Goal: Transaction & Acquisition: Book appointment/travel/reservation

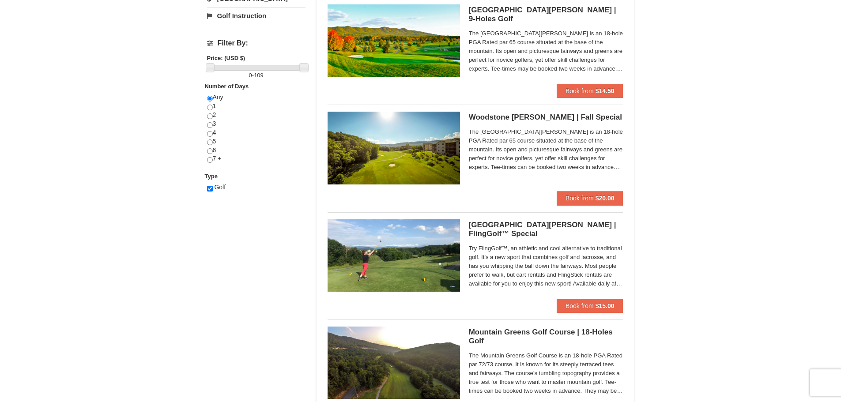
scroll to position [309, 0]
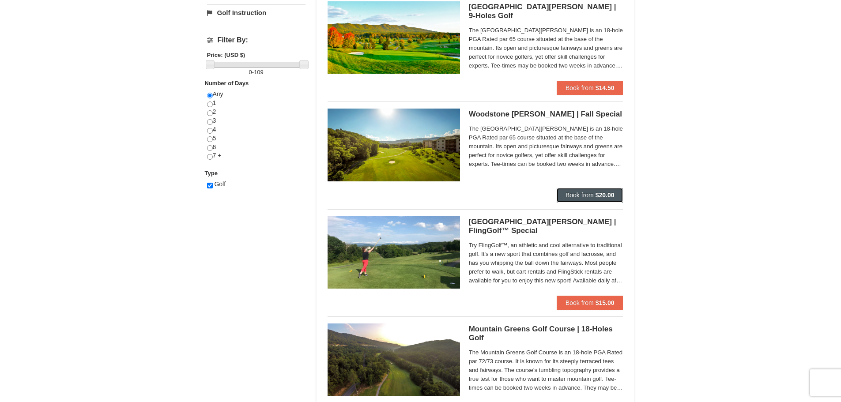
click at [581, 192] on span "Book from" at bounding box center [580, 195] width 28 height 7
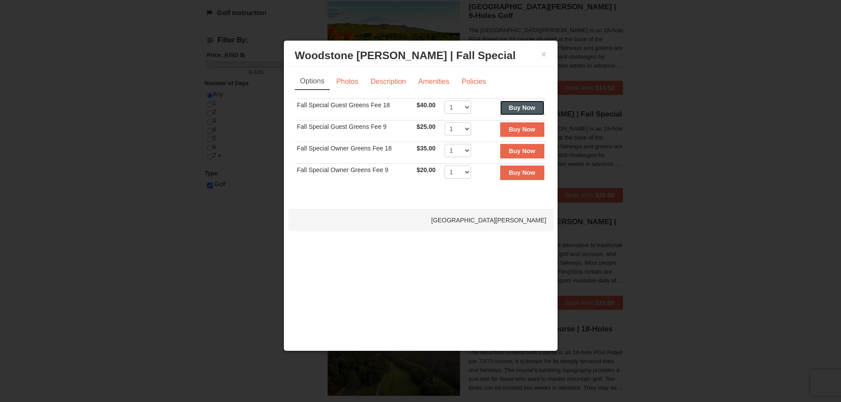
click at [527, 110] on strong "Buy Now" at bounding box center [522, 107] width 26 height 7
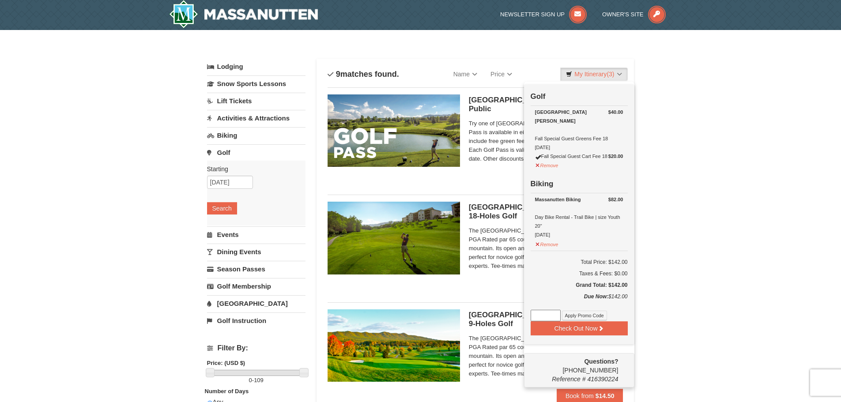
scroll to position [3, 0]
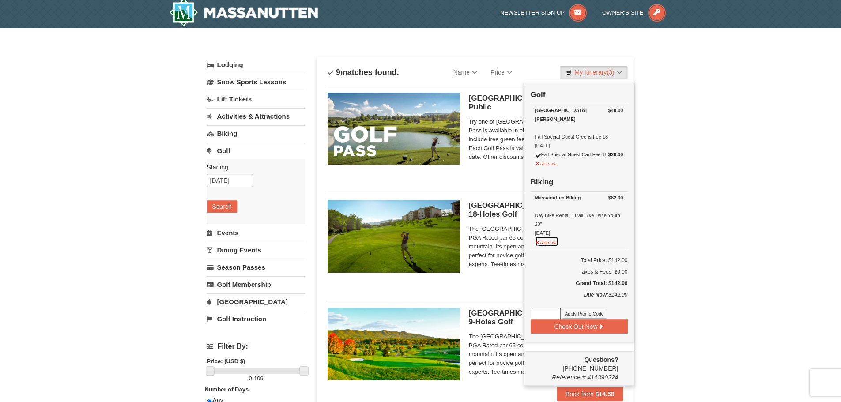
click at [539, 247] on button "Remove" at bounding box center [547, 241] width 24 height 11
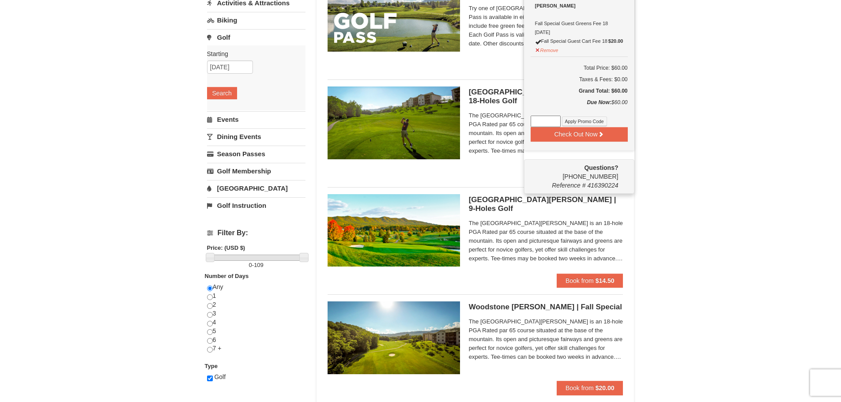
scroll to position [0, 0]
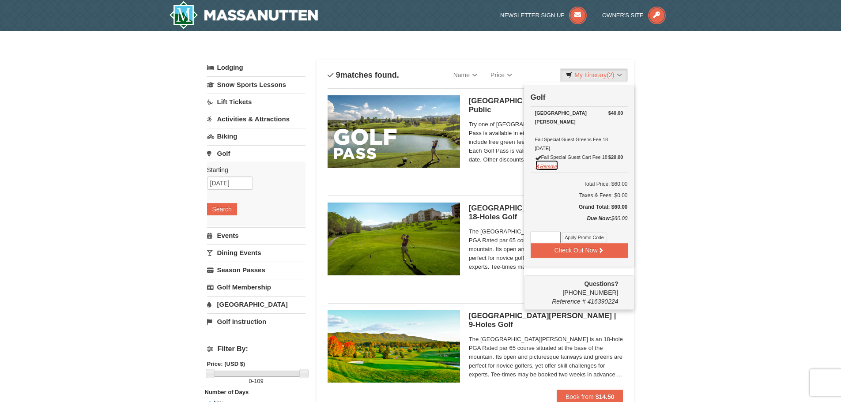
click at [549, 171] on button "Remove" at bounding box center [547, 165] width 24 height 11
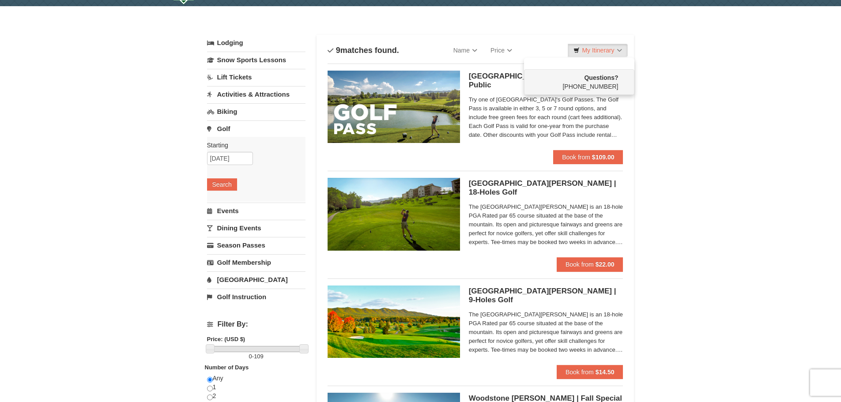
scroll to position [44, 0]
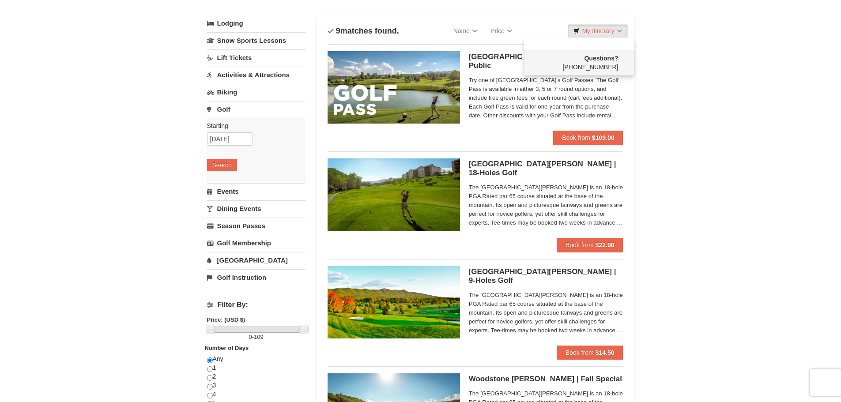
click at [227, 109] on link "Golf" at bounding box center [256, 109] width 98 height 16
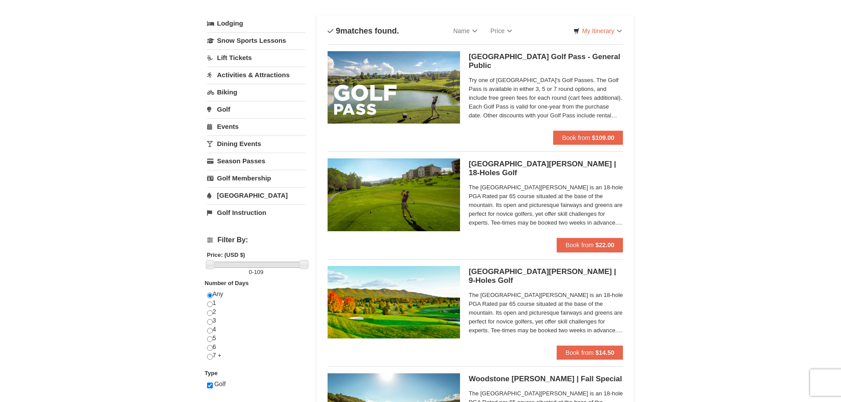
click at [227, 109] on link "Golf" at bounding box center [256, 109] width 98 height 16
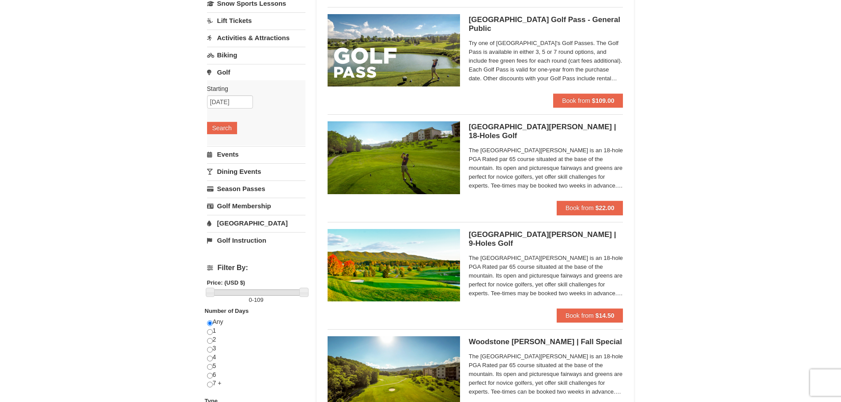
scroll to position [0, 0]
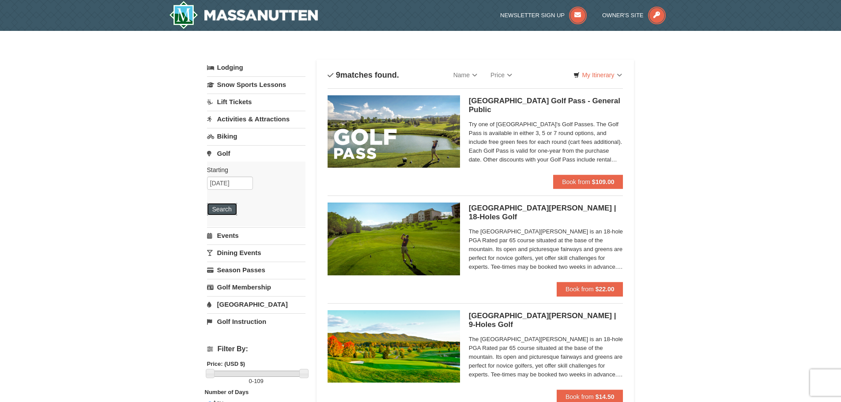
click at [226, 209] on button "Search" at bounding box center [222, 209] width 30 height 12
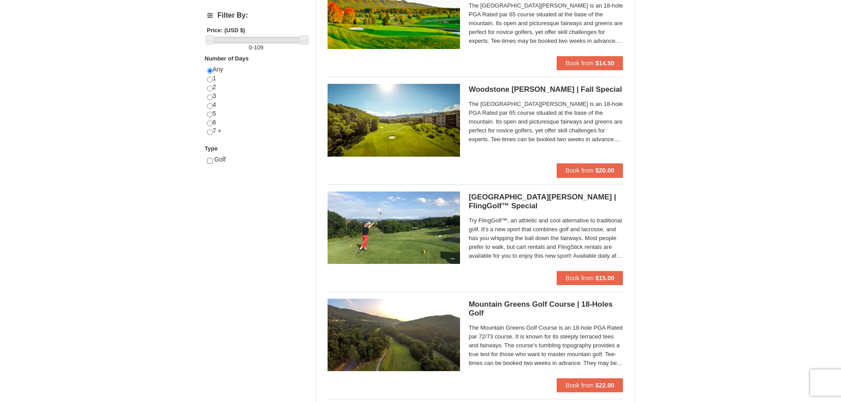
scroll to position [309, 0]
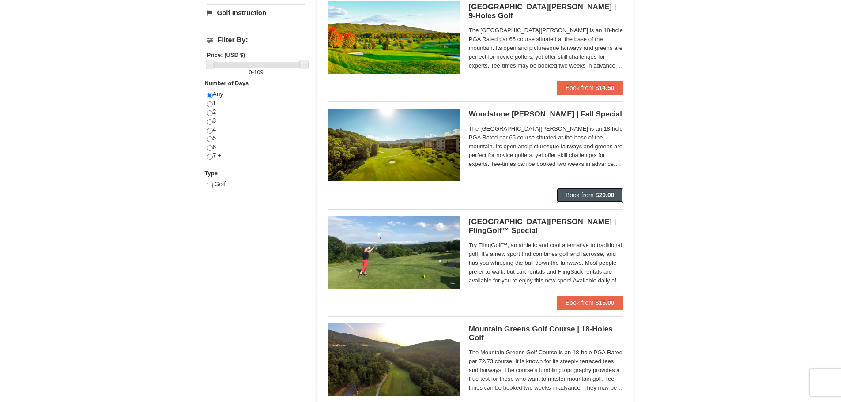
click at [600, 194] on strong "$20.00" at bounding box center [605, 195] width 19 height 7
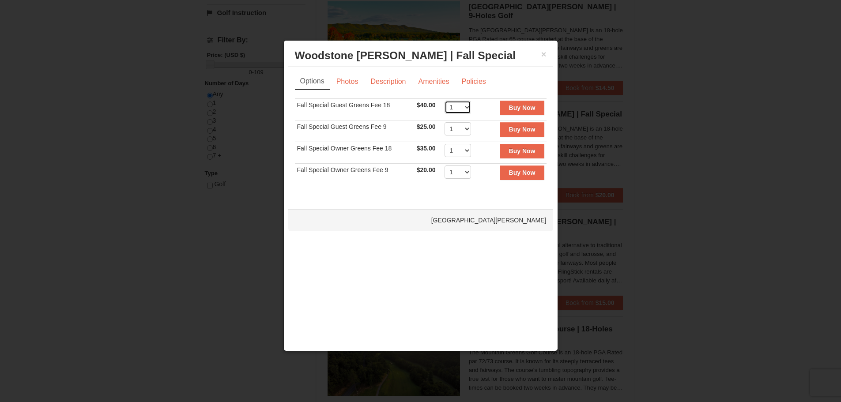
click at [465, 110] on select "1 2 3 4 5 6 7 8 9 10 11 12 13 14 15 16 17 18 19 20" at bounding box center [458, 107] width 26 height 13
select select "3"
click at [445, 101] on select "1 2 3 4 5 6 7 8 9 10 11 12 13 14 15 16 17 18 19 20" at bounding box center [458, 107] width 26 height 13
click at [519, 107] on strong "Buy Now" at bounding box center [522, 107] width 26 height 7
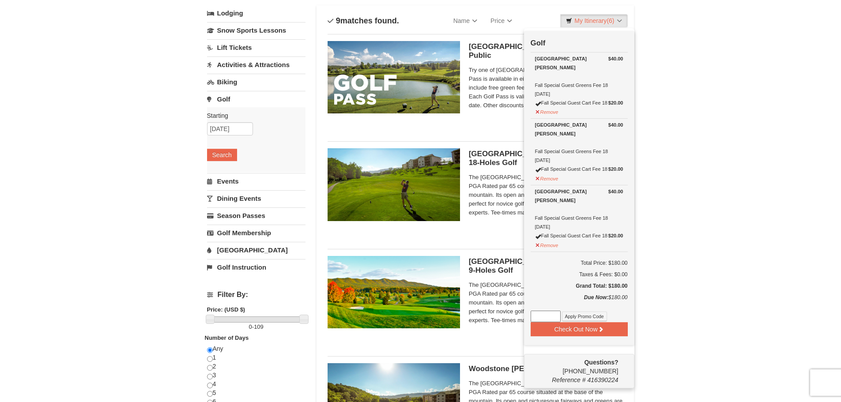
scroll to position [135, 0]
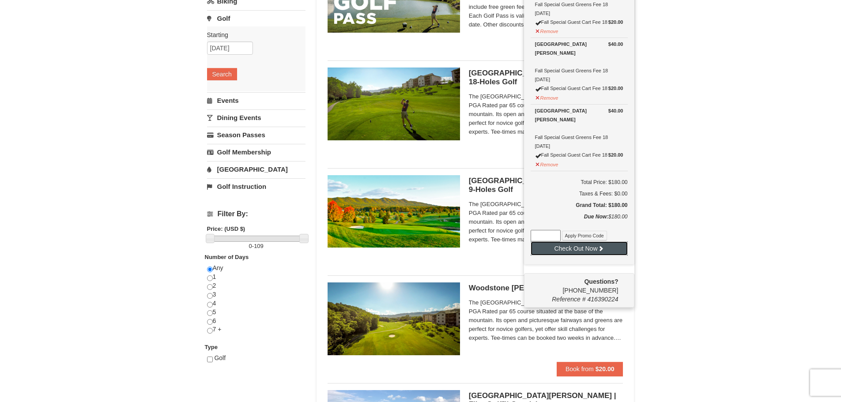
click at [572, 256] on button "Check Out Now" at bounding box center [579, 249] width 97 height 14
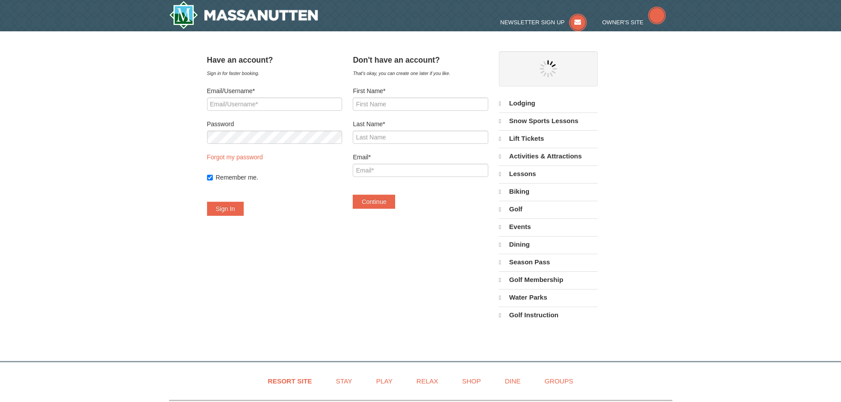
select select "10"
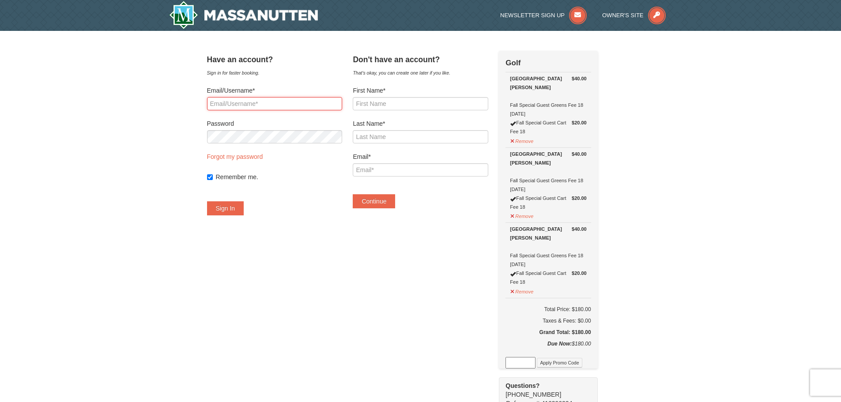
click at [249, 104] on input "Email/Username*" at bounding box center [274, 103] width 135 height 13
type input "[EMAIL_ADDRESS][DOMAIN_NAME]"
click at [230, 211] on button "Sign In" at bounding box center [225, 208] width 37 height 14
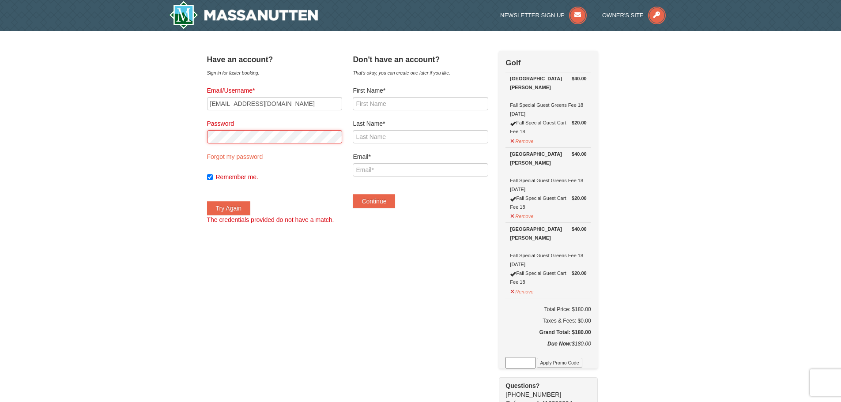
click at [184, 140] on div "× Have an account? Sign in for faster booking. Email/Username* boultonjuan@gmai…" at bounding box center [420, 338] width 841 height 615
click at [207, 201] on button "Try Again" at bounding box center [229, 208] width 44 height 14
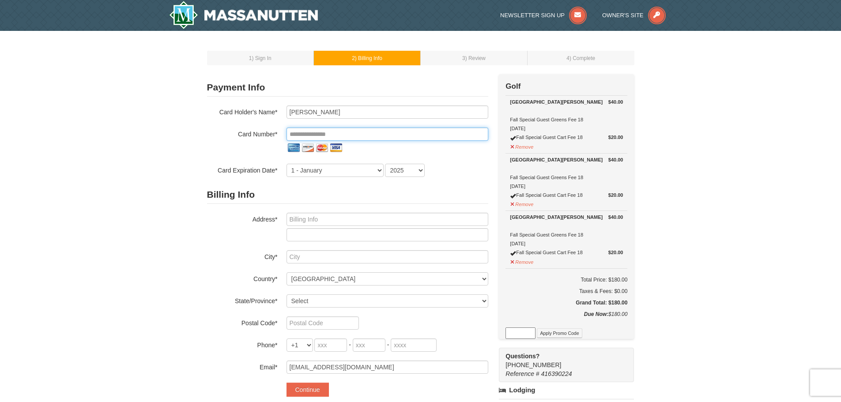
click at [361, 140] on input "tel" at bounding box center [388, 134] width 202 height 13
type input "**********"
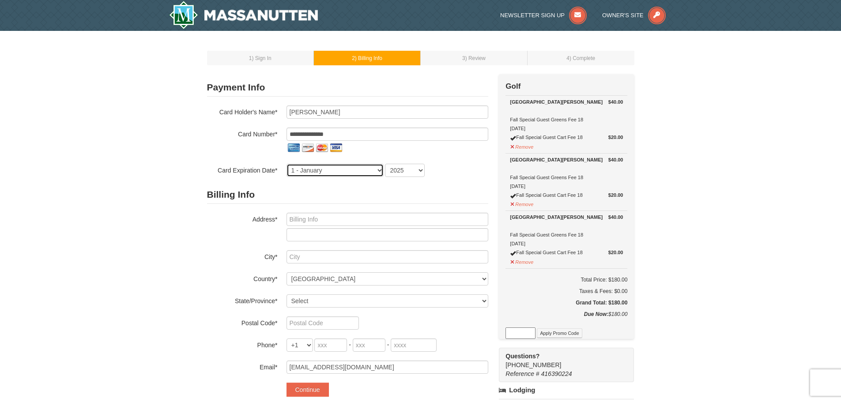
select select "10"
select select "2028"
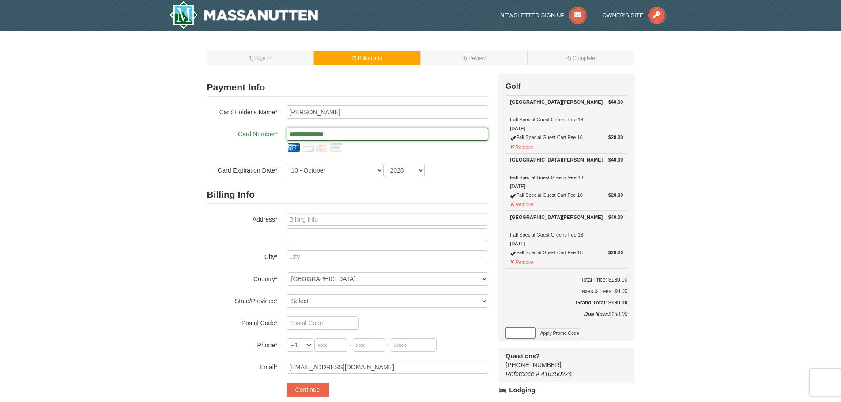
drag, startPoint x: 349, startPoint y: 136, endPoint x: 269, endPoint y: 135, distance: 79.5
click at [269, 135] on div "**********" at bounding box center [347, 141] width 281 height 27
click at [340, 170] on select "1 - [DATE] - [DATE] - [DATE] - [DATE] - [DATE] - [DATE] - [DATE] - [DATE] - [DA…" at bounding box center [335, 170] width 97 height 13
select select "7"
click at [287, 164] on select "1 - [DATE] - [DATE] - [DATE] - [DATE] - [DATE] - [DATE] - [DATE] - [DATE] - [DA…" at bounding box center [335, 170] width 97 height 13
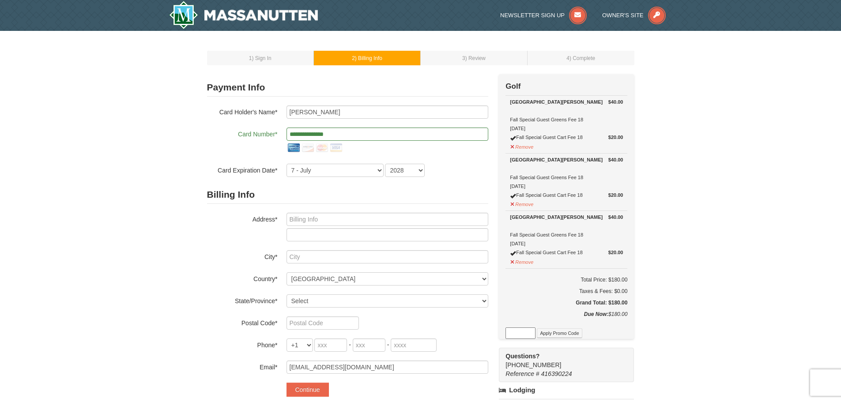
click at [232, 288] on div "Billing Info Address* City* Country* ----- Select ------ [GEOGRAPHIC_DATA] [GEO…" at bounding box center [347, 280] width 281 height 188
click at [312, 219] on input "text" at bounding box center [388, 219] width 202 height 13
type input "[STREET_ADDRESS]"
type input "MADISON"
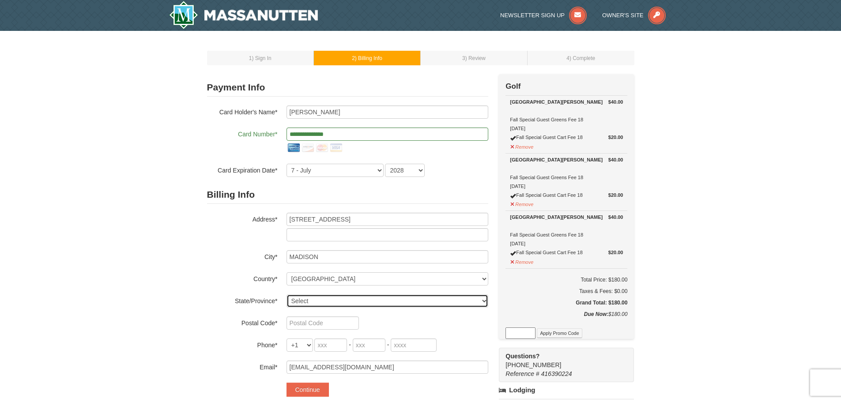
select select "AL"
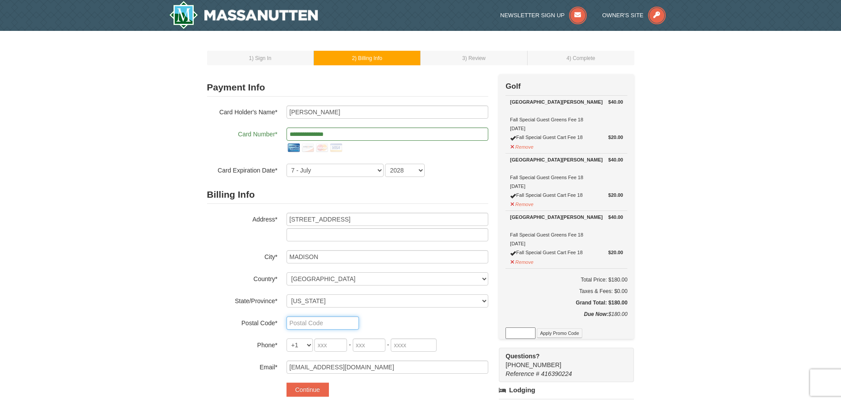
type input "35756"
type input "256"
type input "616"
type input "8074"
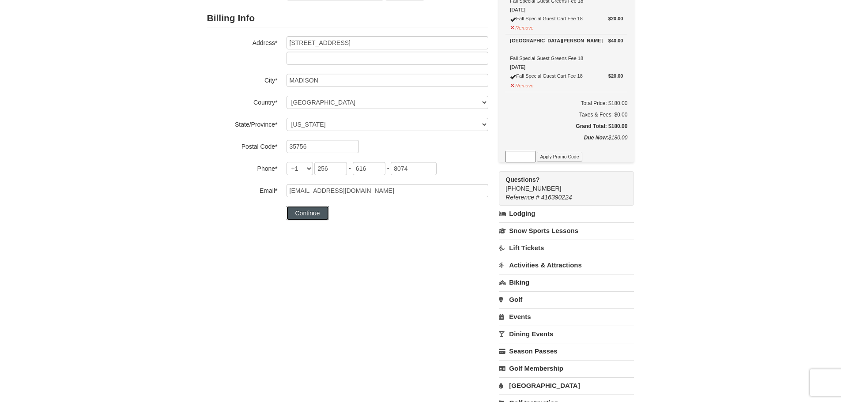
click at [314, 215] on button "Continue" at bounding box center [308, 213] width 42 height 14
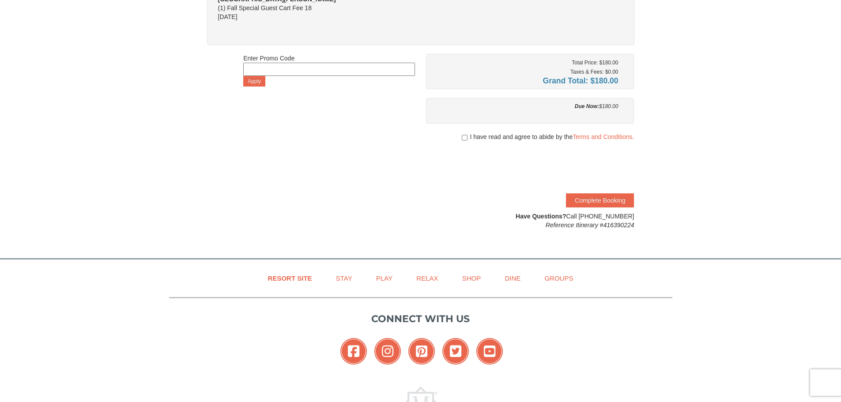
scroll to position [265, 0]
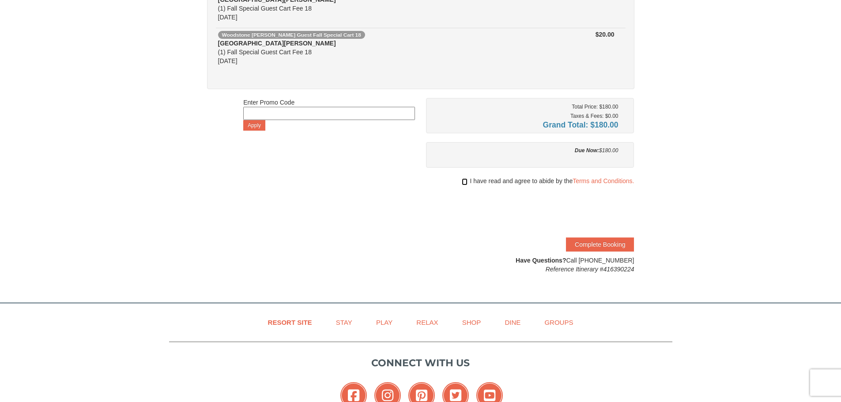
click at [463, 181] on input "checkbox" at bounding box center [465, 181] width 6 height 7
checkbox input "true"
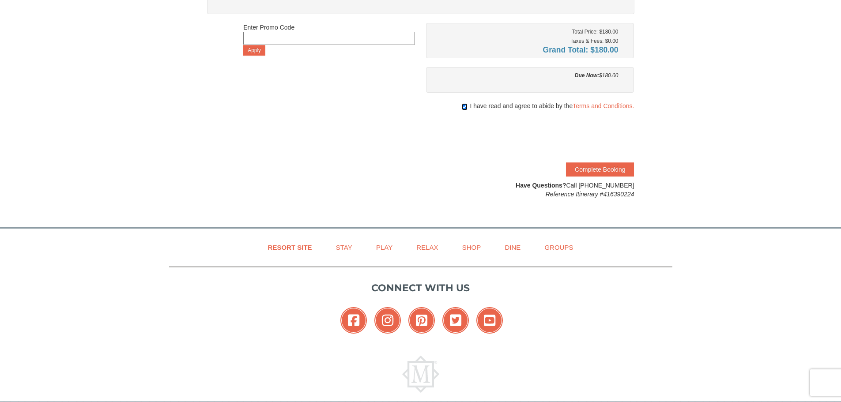
scroll to position [353, 0]
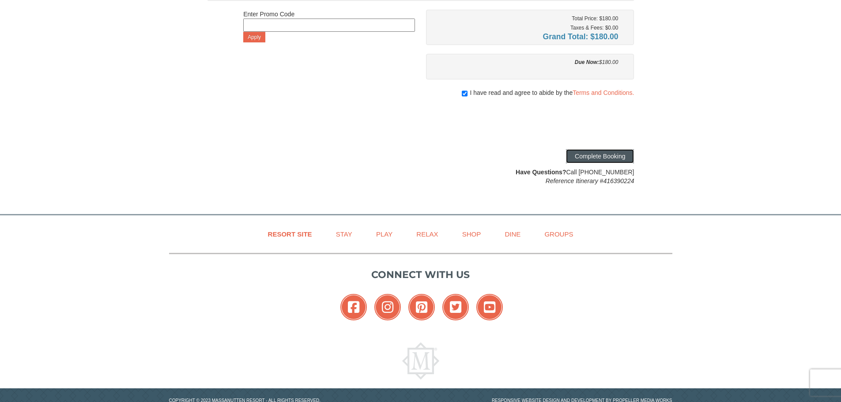
click at [600, 159] on button "Complete Booking" at bounding box center [600, 156] width 68 height 14
